Goal: Register for event/course

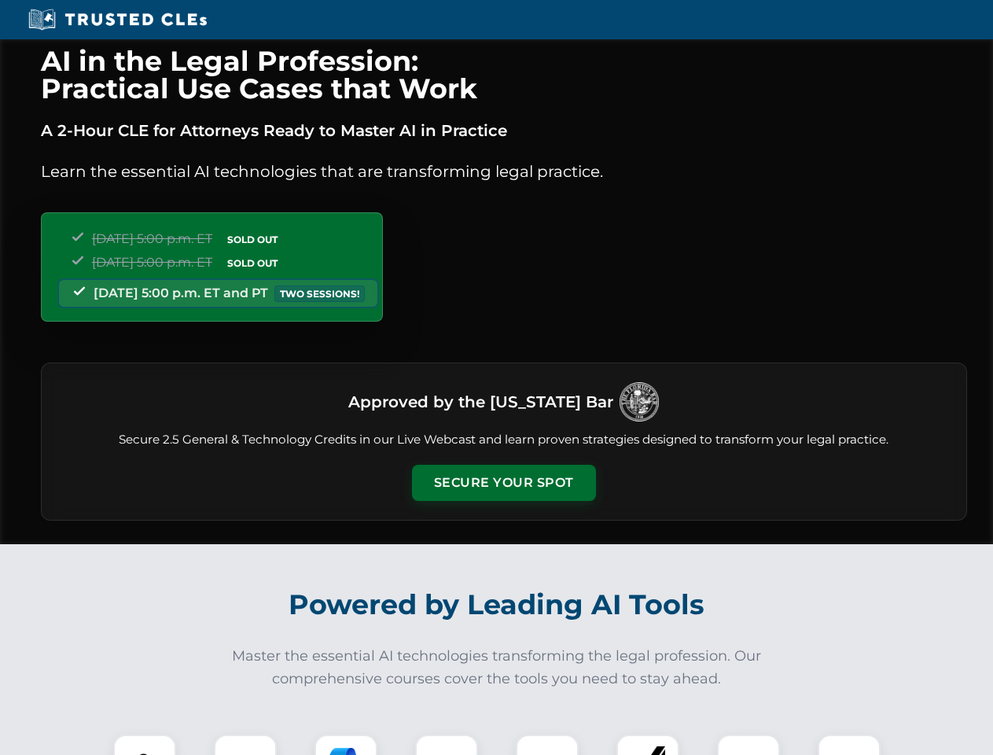
click at [503, 483] on button "Secure Your Spot" at bounding box center [504, 482] width 184 height 36
click at [145, 744] on img at bounding box center [145, 766] width 46 height 46
click at [245, 744] on div at bounding box center [245, 765] width 63 height 63
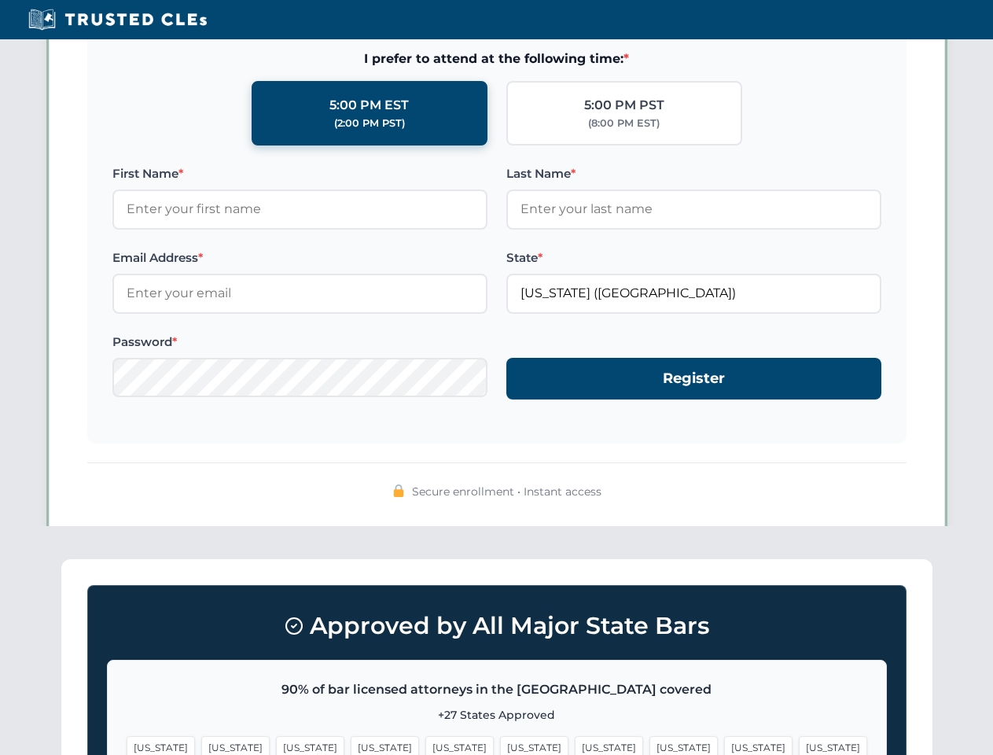
click at [724, 744] on span "[US_STATE]" at bounding box center [758, 747] width 68 height 23
